Goal: Task Accomplishment & Management: Complete application form

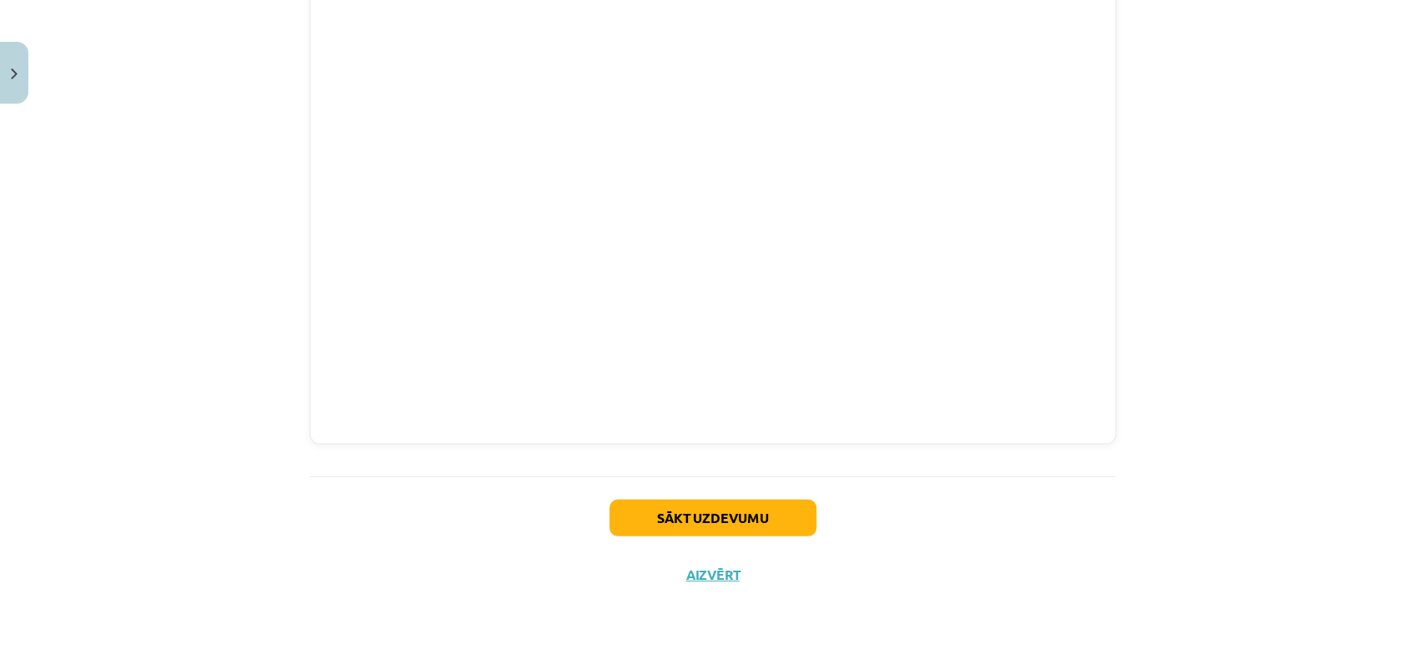
scroll to position [3063, 0]
click at [685, 506] on button "Sākt uzdevumu" at bounding box center [713, 517] width 207 height 37
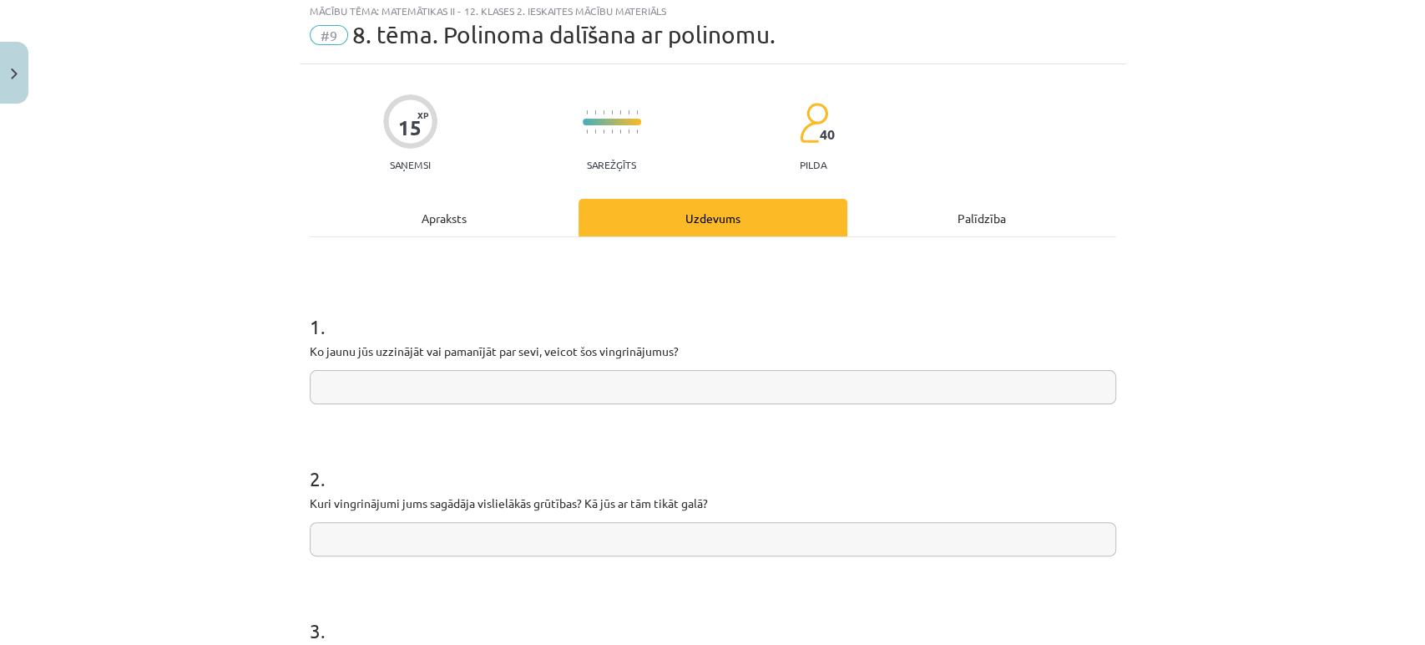
scroll to position [41, 0]
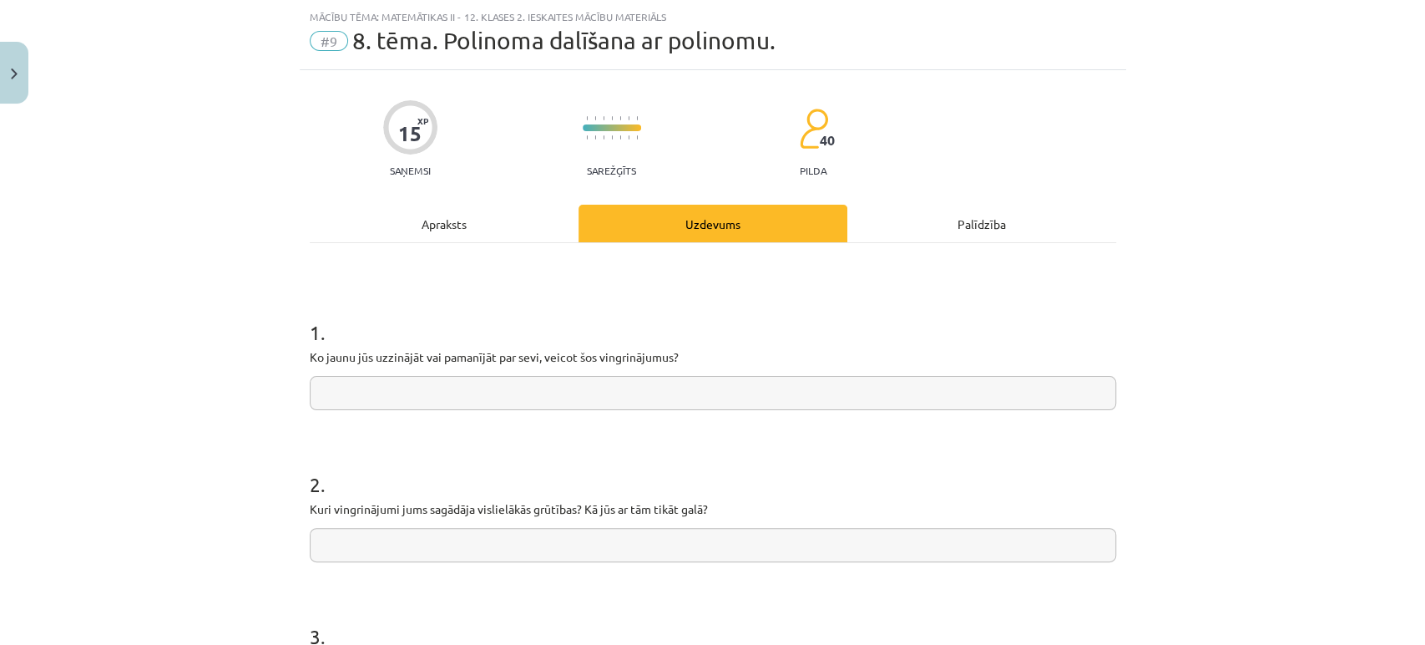
click at [586, 395] on input "text" at bounding box center [713, 393] width 807 height 34
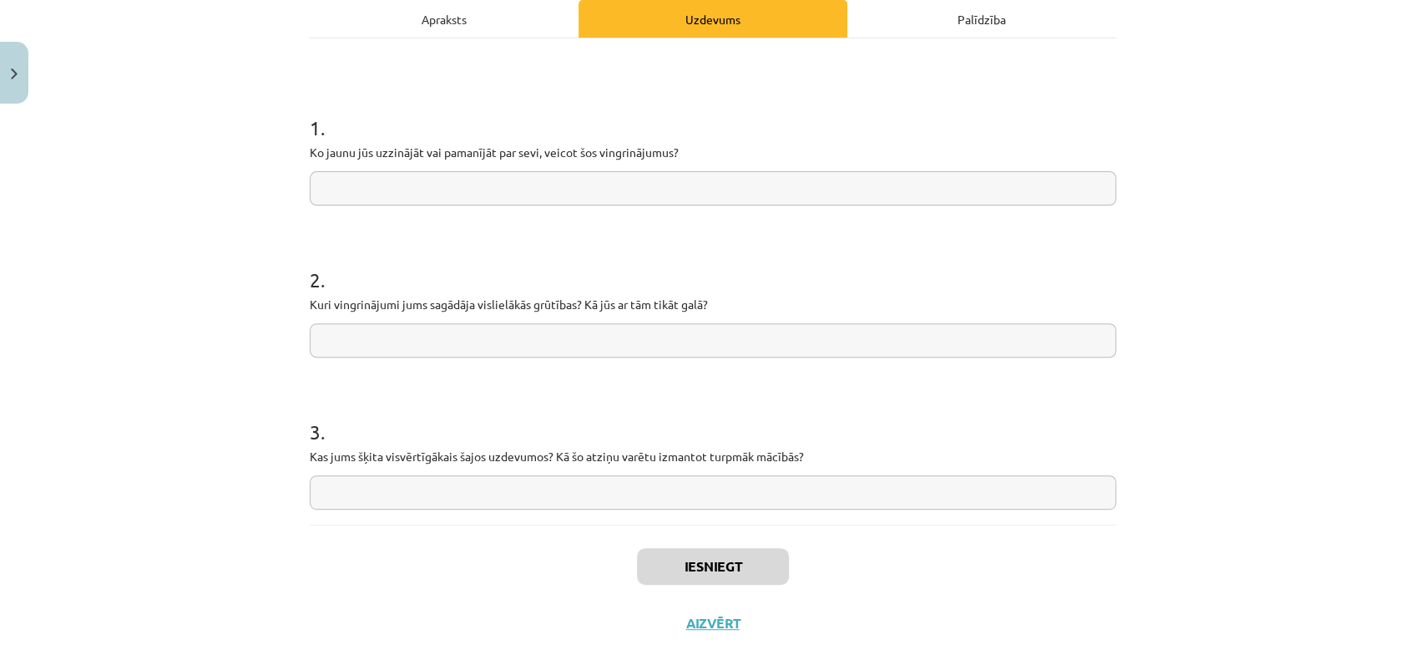
scroll to position [246, 0]
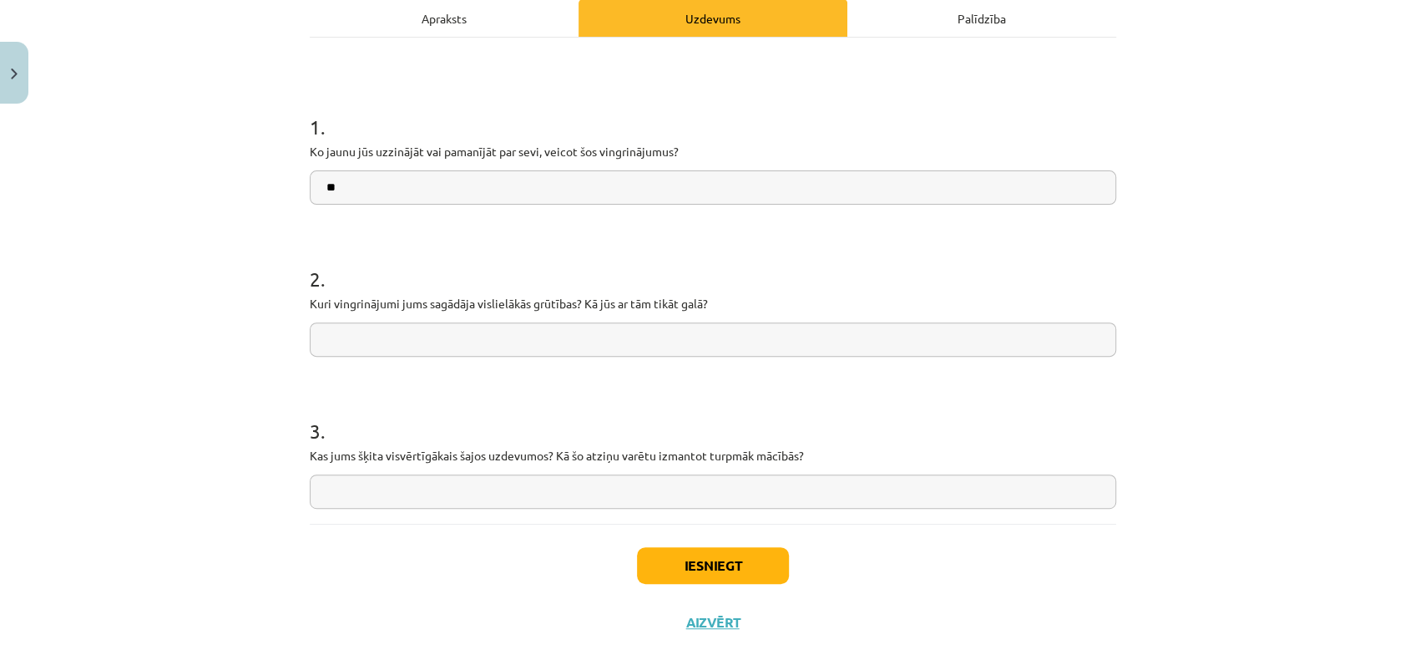
type input "*"
type input "**********"
click at [556, 360] on form "**********" at bounding box center [713, 297] width 807 height 423
click at [532, 336] on input "text" at bounding box center [713, 339] width 807 height 34
type input "**********"
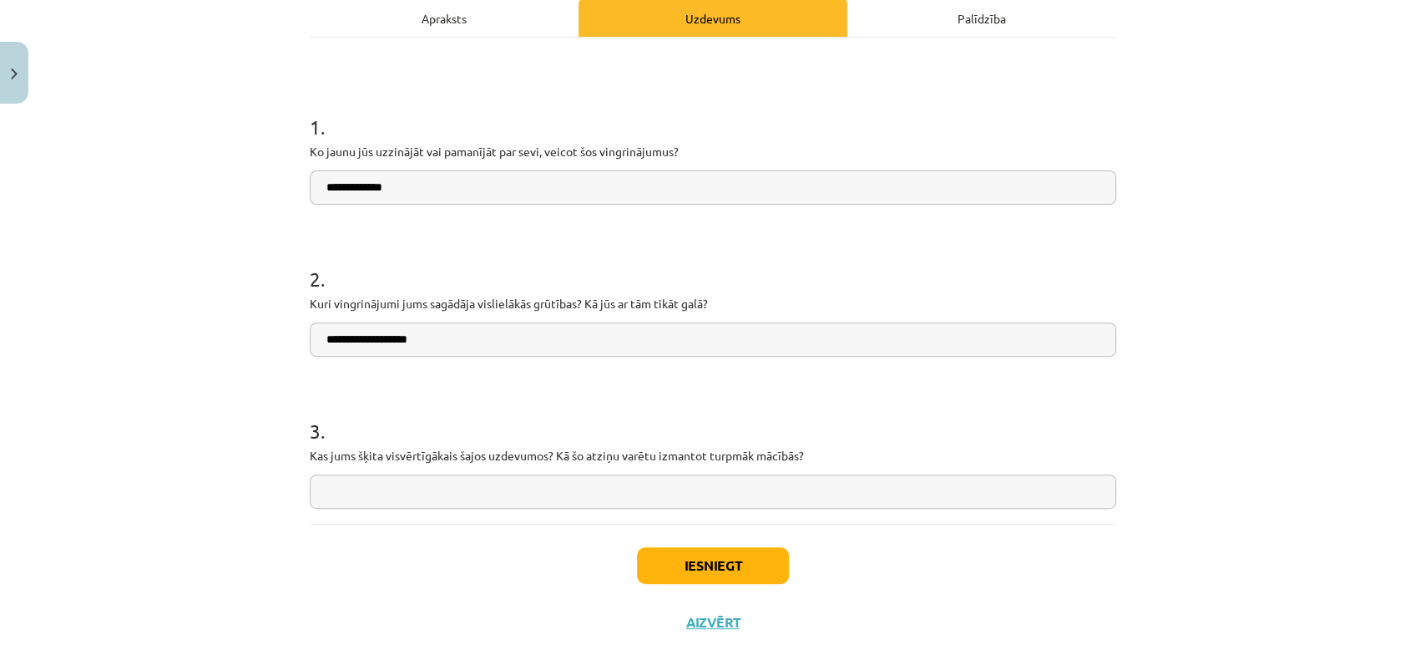
click at [505, 499] on input "text" at bounding box center [713, 491] width 807 height 34
type input "**********"
click at [708, 566] on button "Iesniegt" at bounding box center [713, 565] width 152 height 37
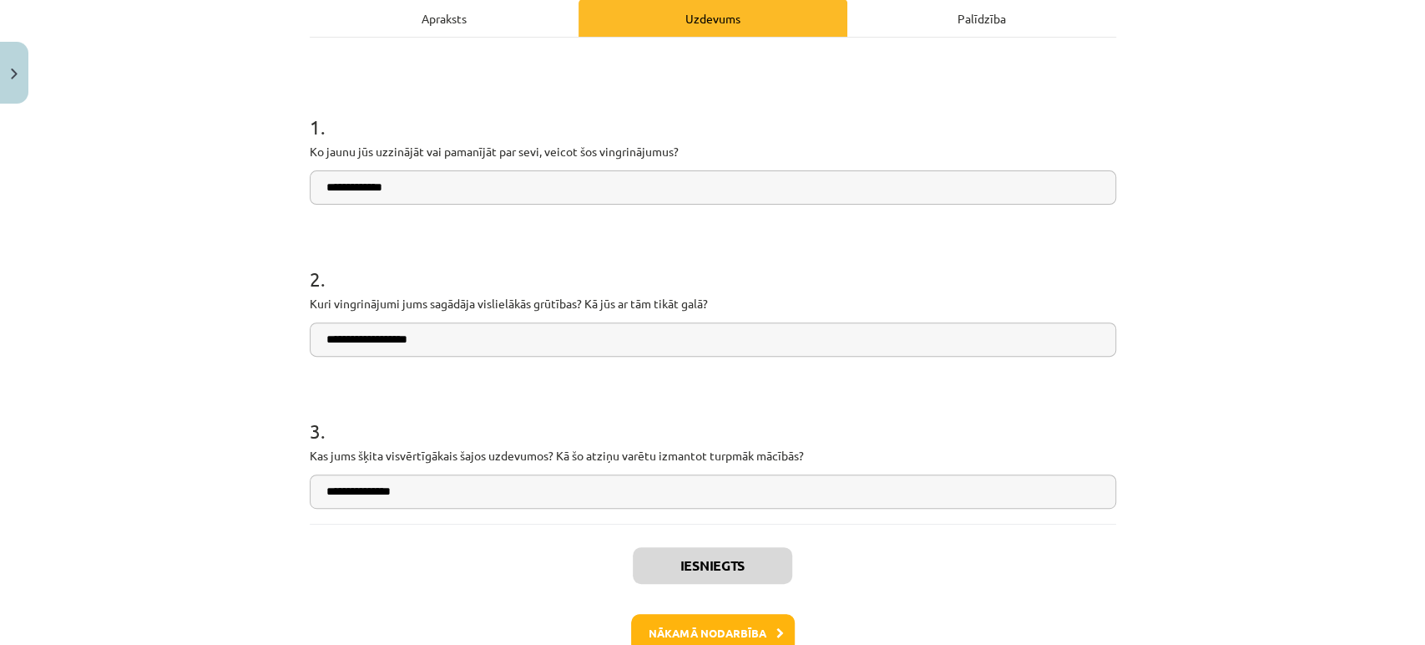
scroll to position [346, 0]
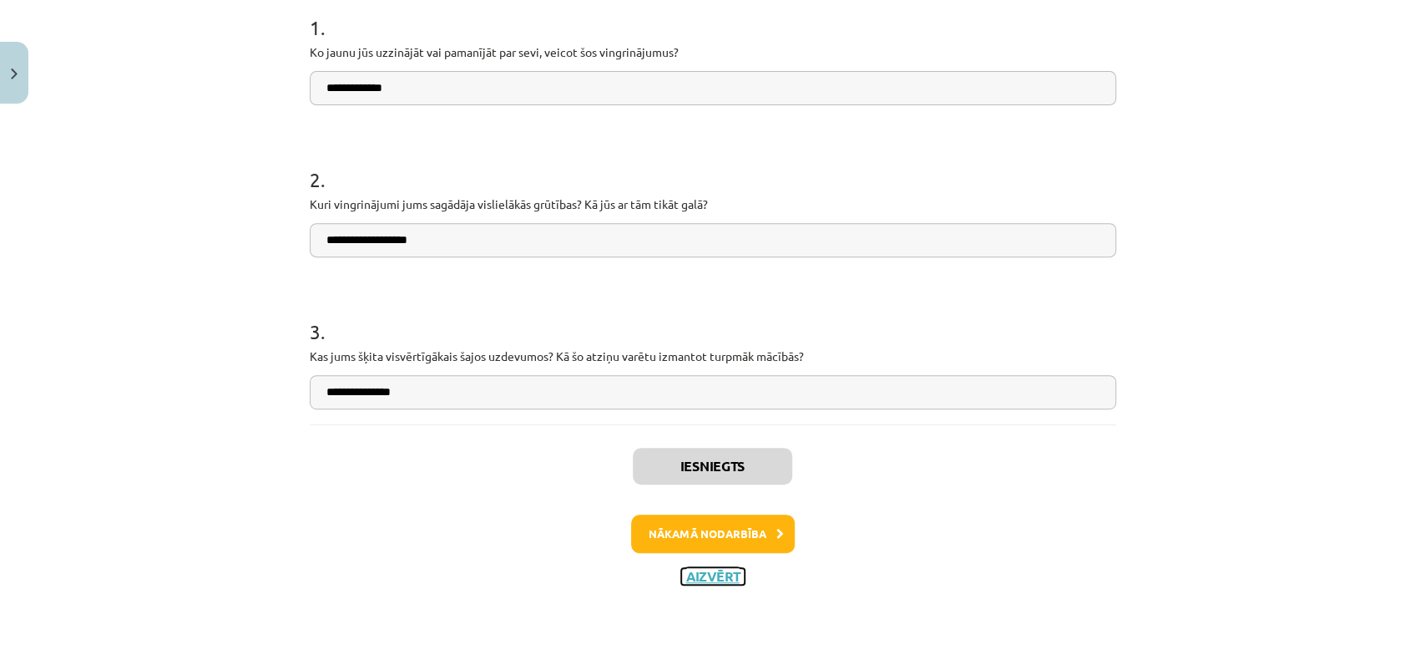
click at [718, 569] on button "Aizvērt" at bounding box center [712, 576] width 63 height 17
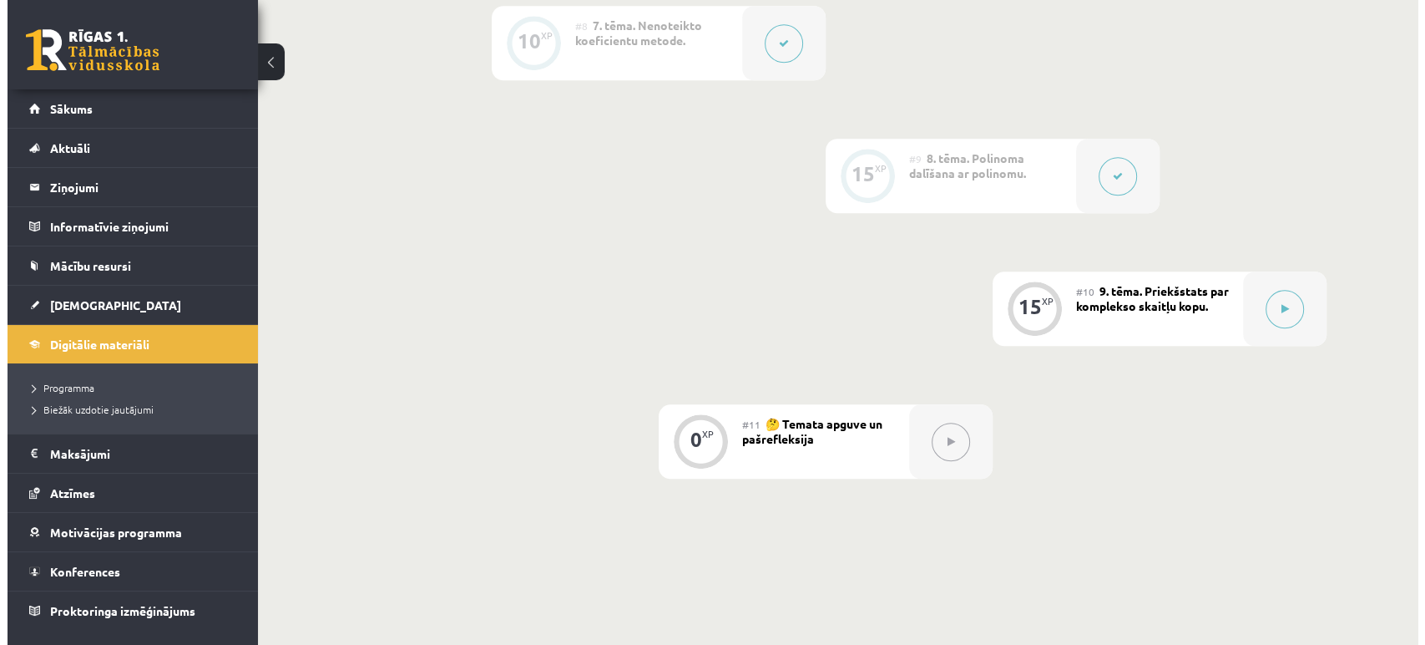
scroll to position [1401, 0]
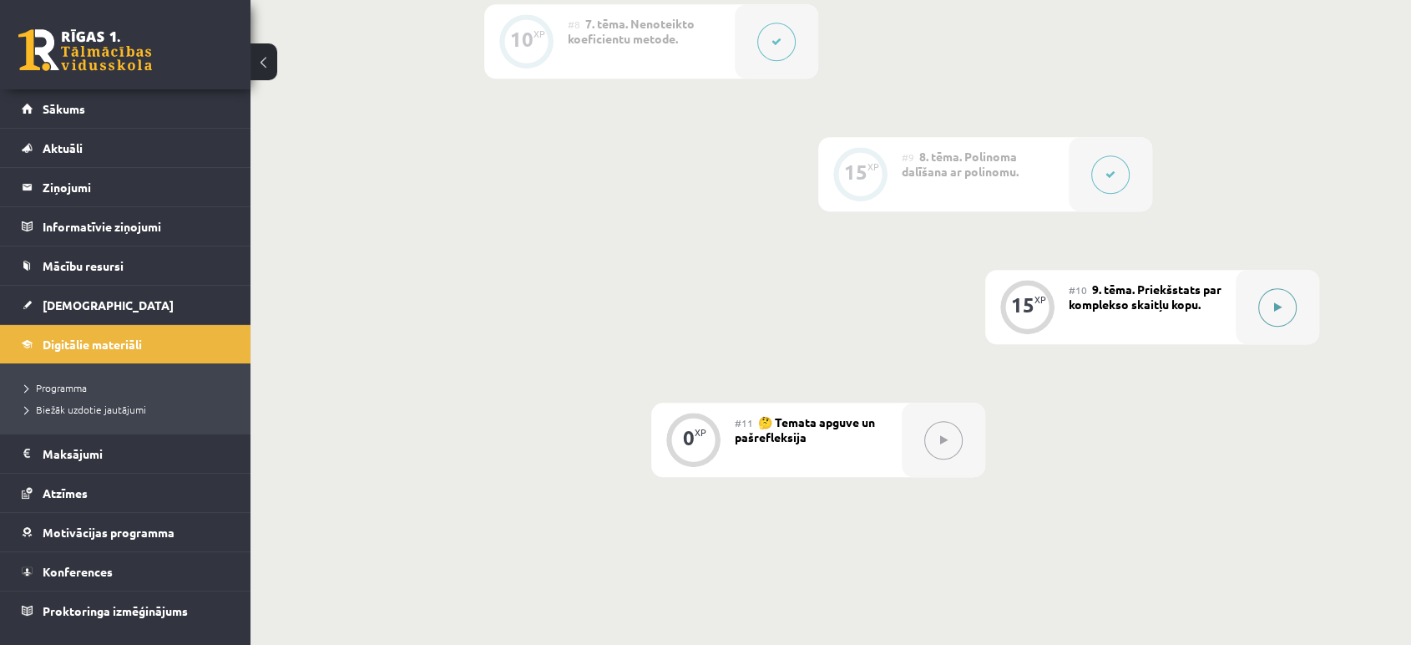
click at [1278, 293] on button at bounding box center [1277, 307] width 38 height 38
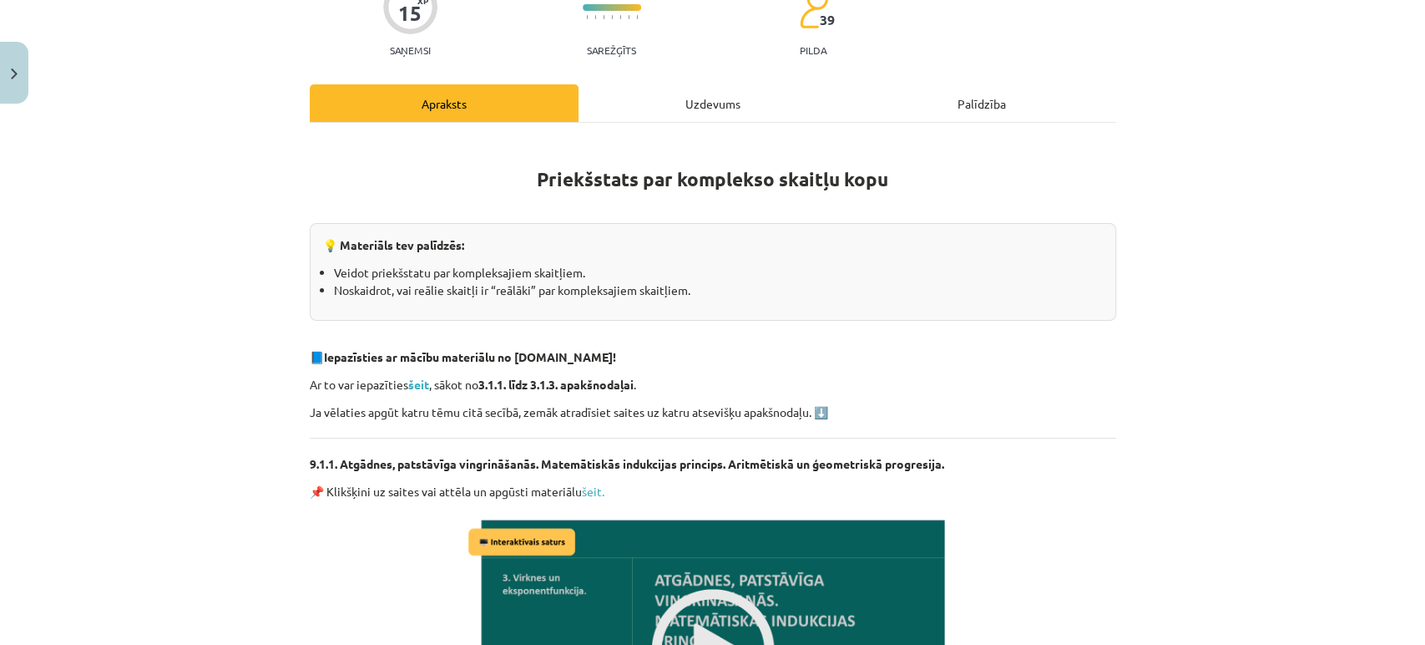
scroll to position [228, 0]
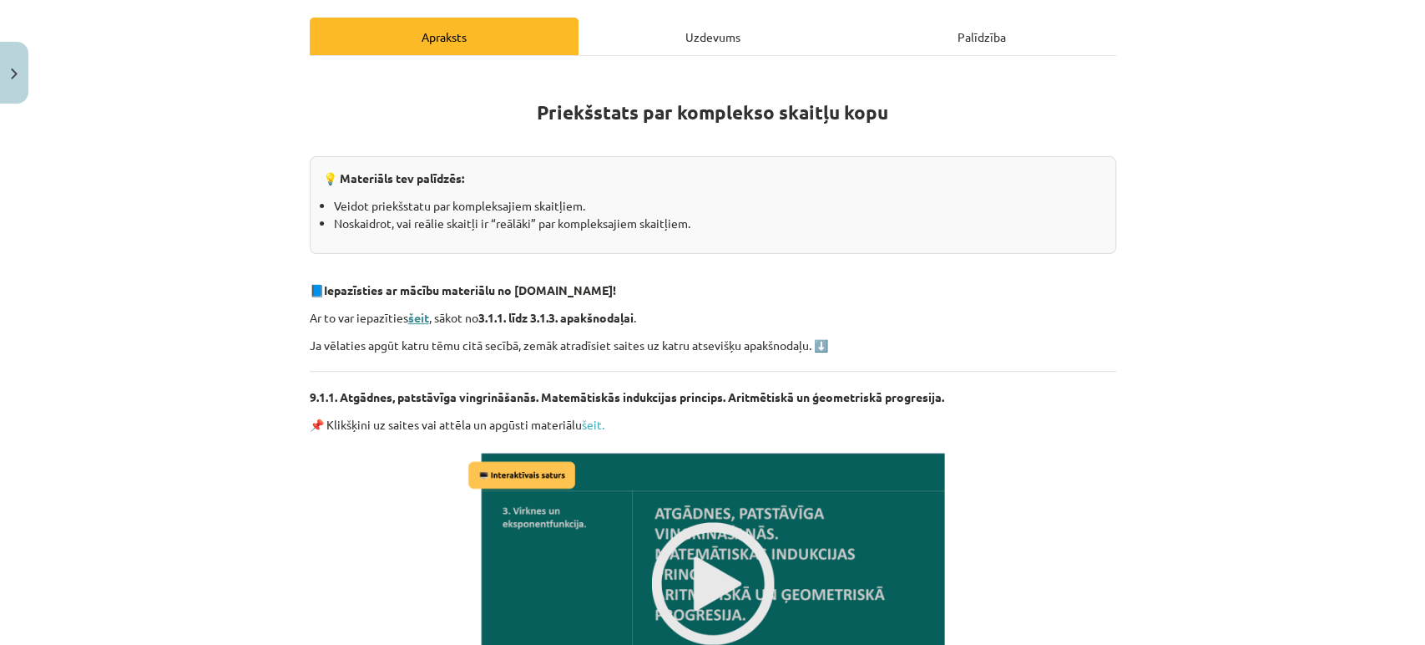
click at [415, 318] on strong "šeit" at bounding box center [418, 317] width 21 height 15
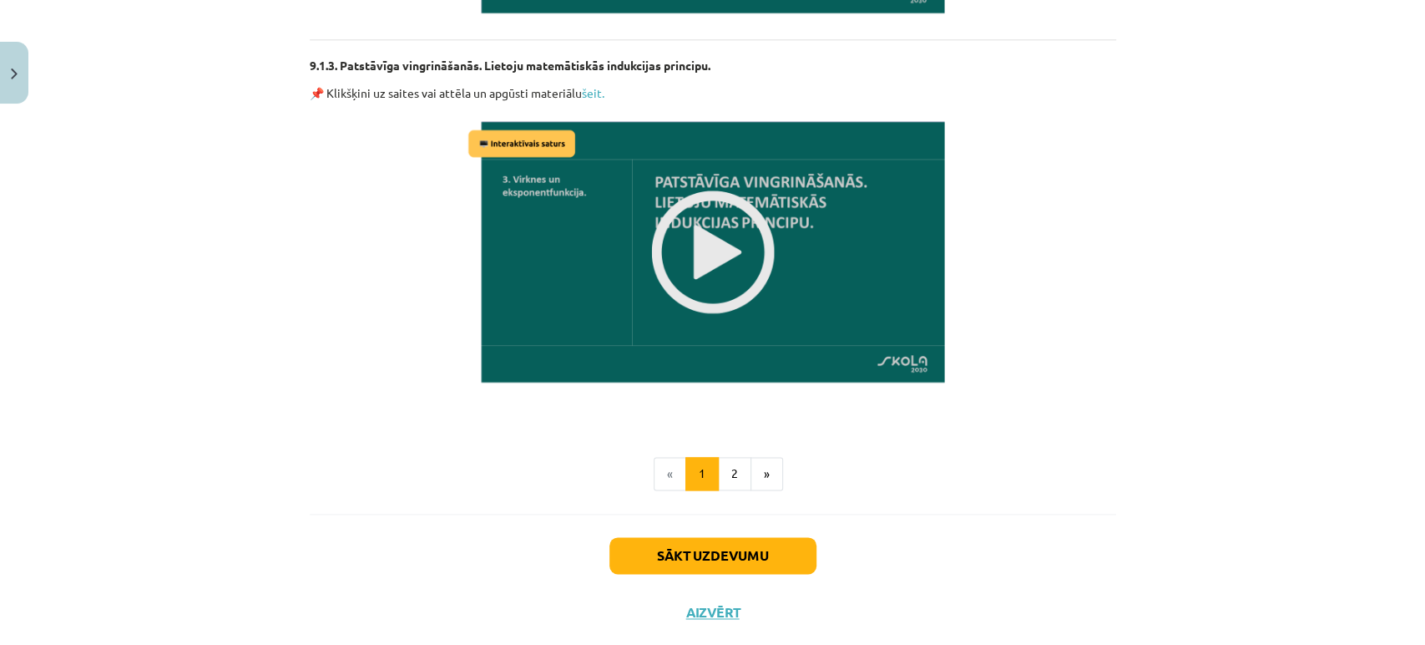
scroll to position [1332, 0]
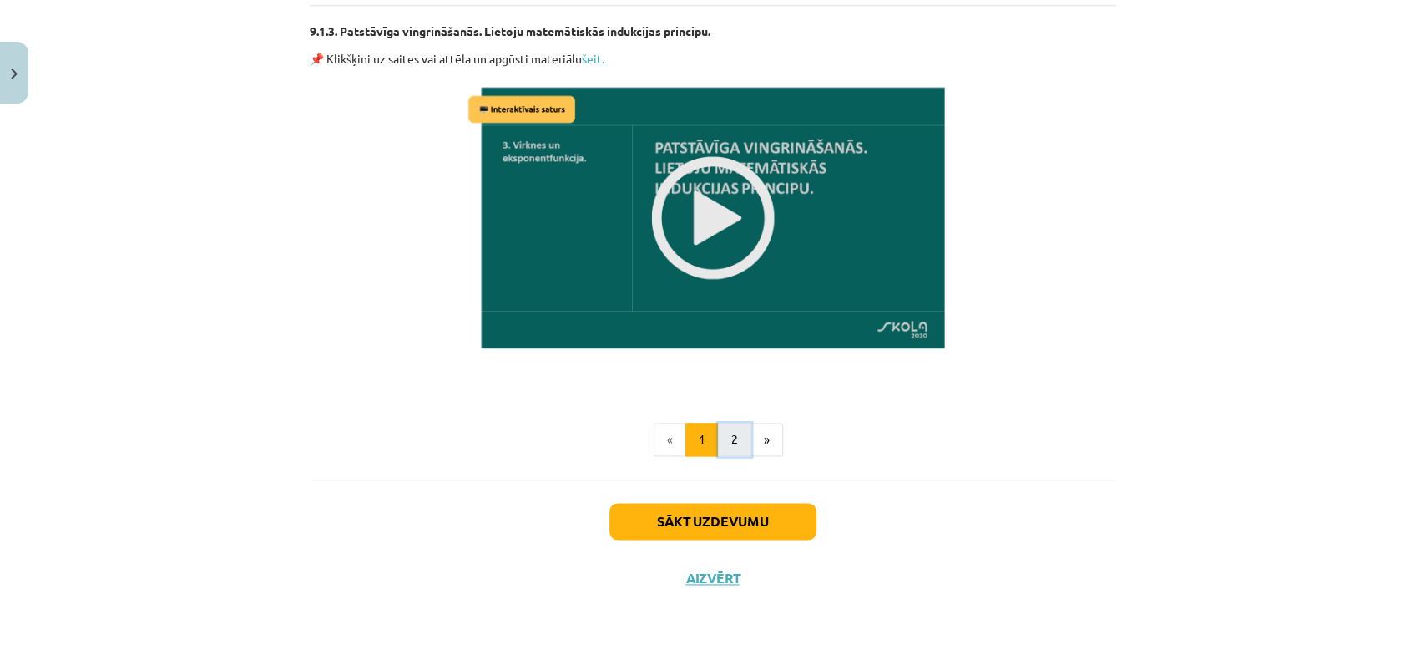
click at [721, 442] on button "2" at bounding box center [734, 439] width 33 height 33
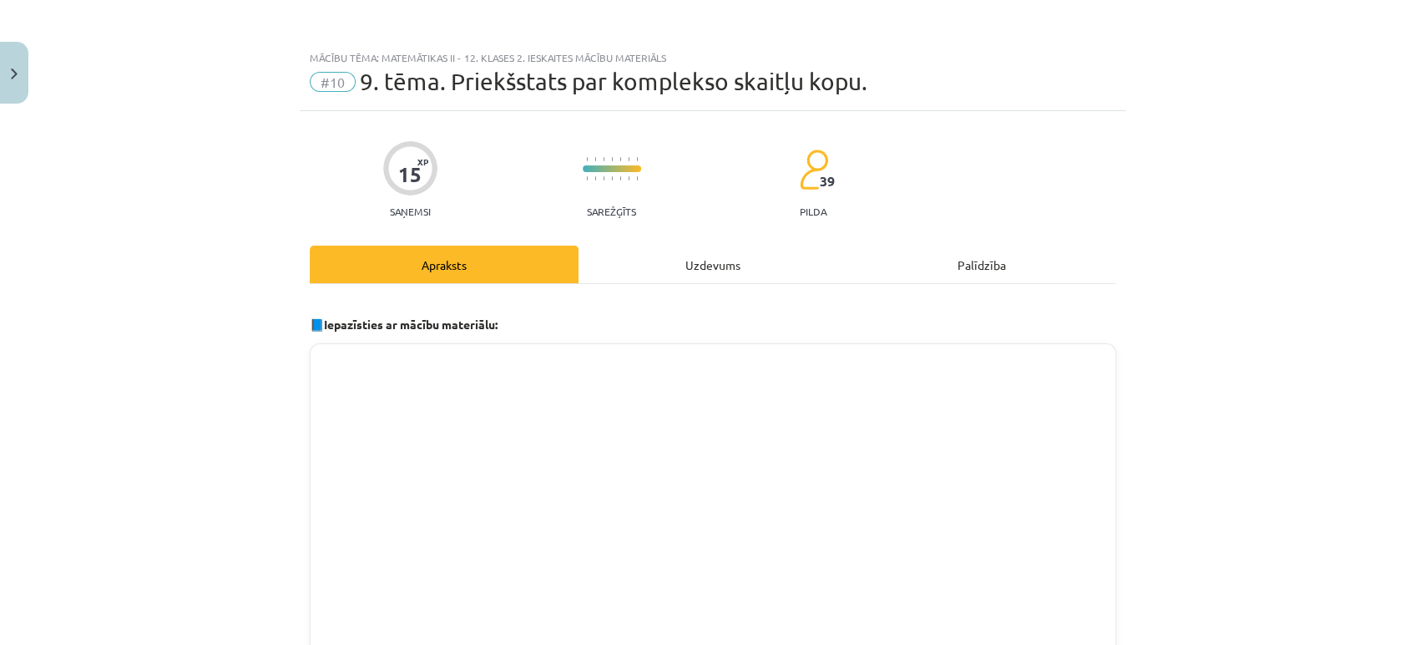
scroll to position [482, 0]
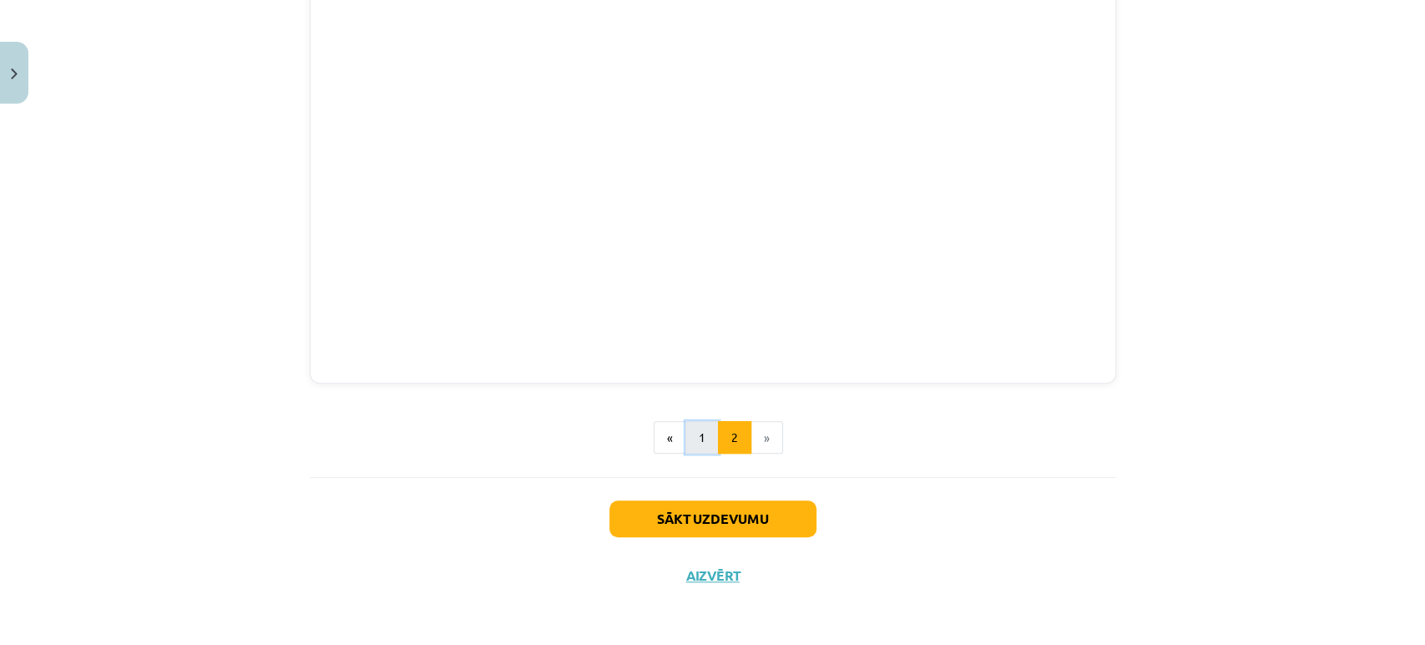
click at [701, 444] on button "1" at bounding box center [702, 437] width 33 height 33
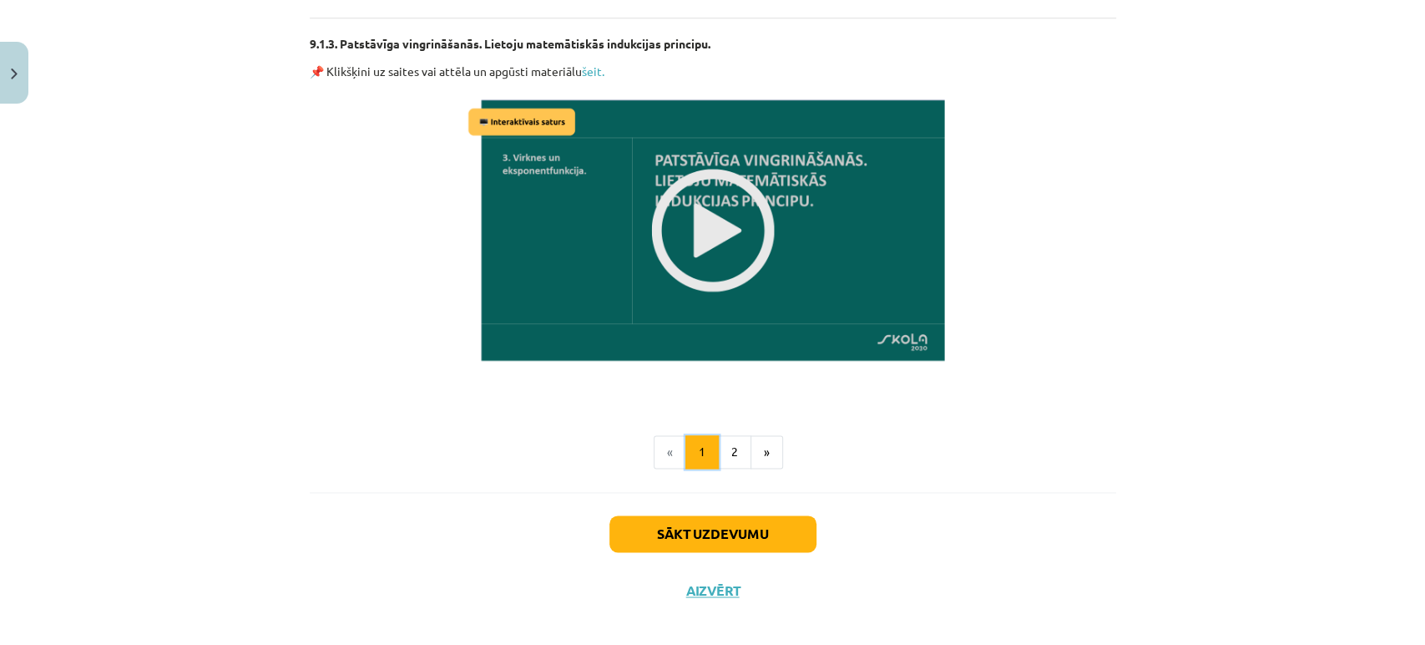
scroll to position [1322, 0]
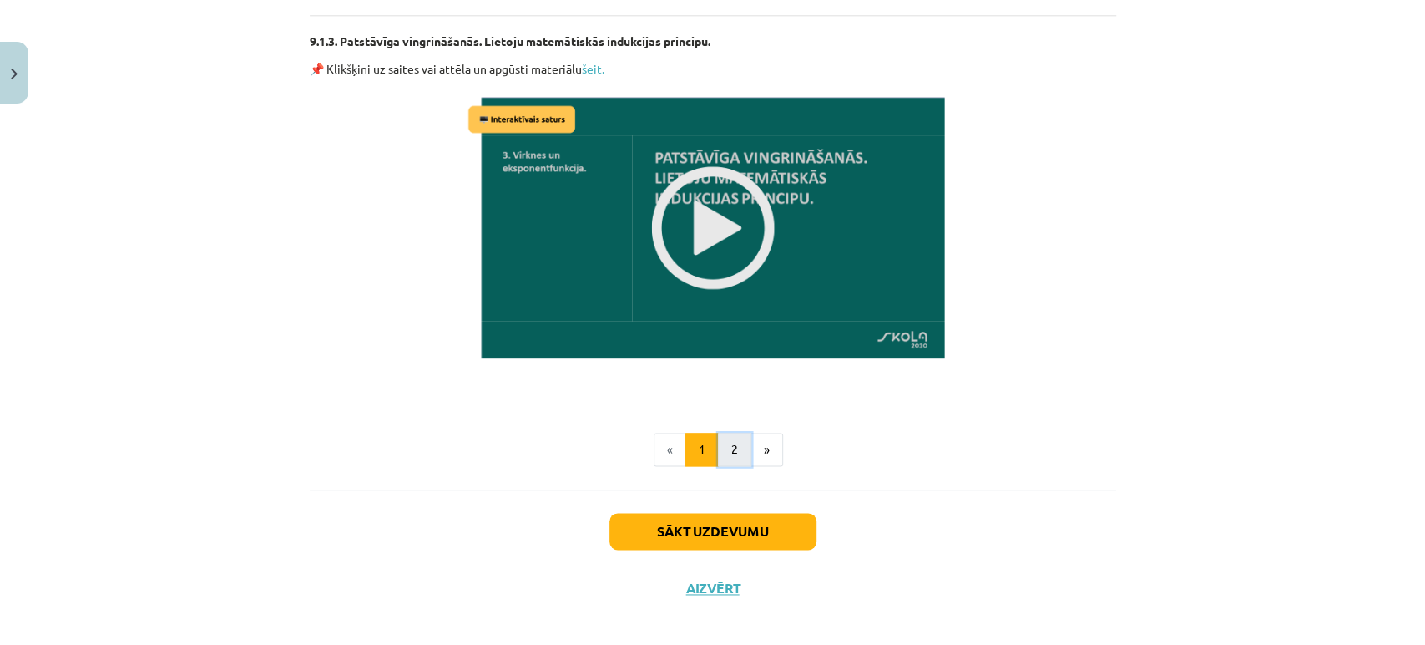
click at [740, 446] on button "2" at bounding box center [734, 449] width 33 height 33
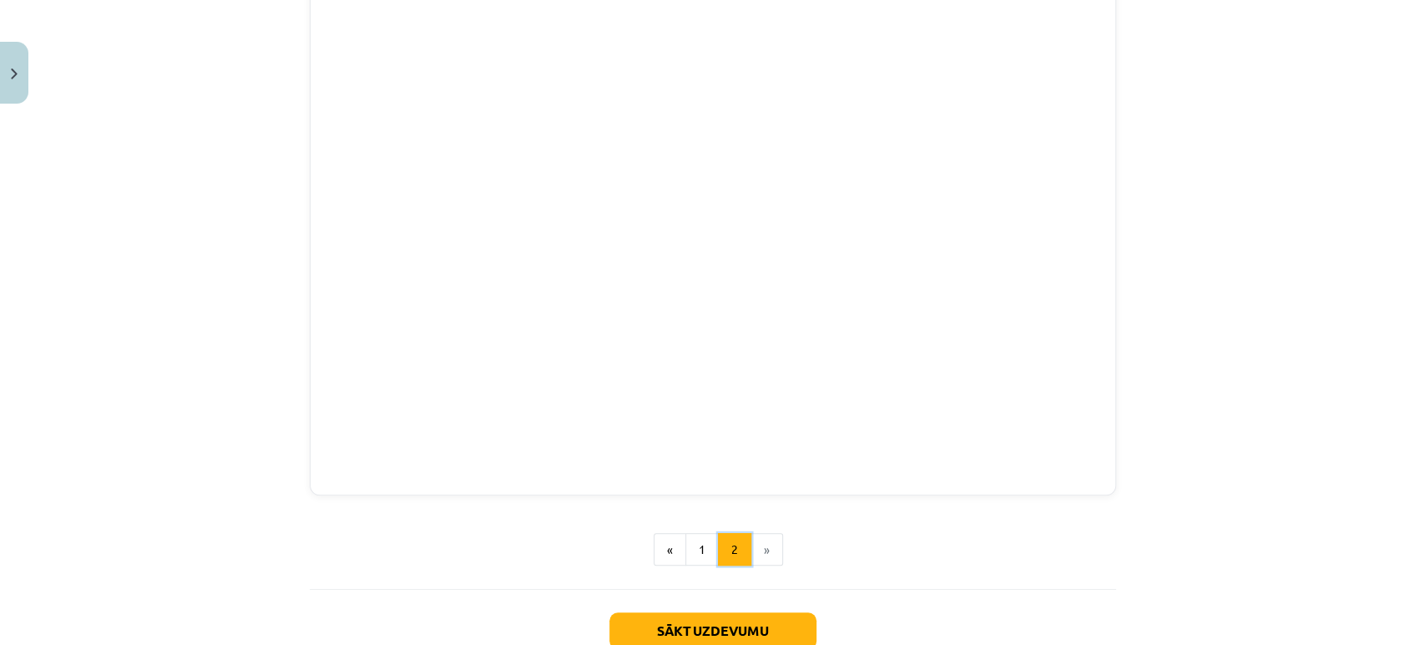
scroll to position [371, 0]
